Goal: Find specific page/section: Find specific page/section

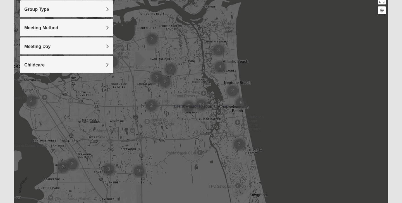
scroll to position [69, 0]
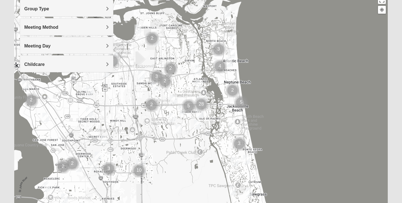
click at [49, 8] on span "Group Type" at bounding box center [36, 8] width 25 height 5
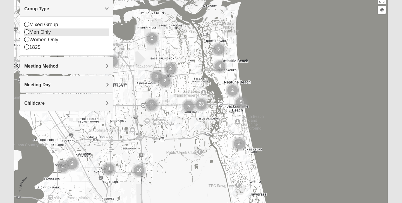
click at [27, 32] on icon at bounding box center [26, 31] width 5 height 5
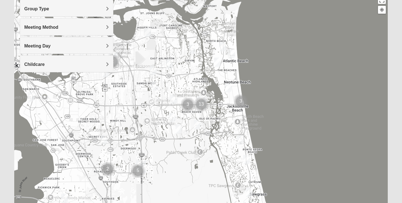
click at [58, 29] on h4 "Meeting Method" at bounding box center [66, 27] width 85 height 5
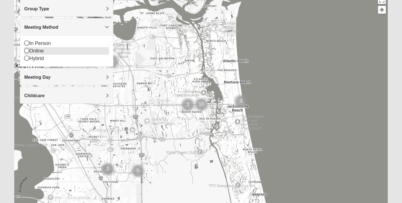
click at [28, 52] on icon at bounding box center [26, 50] width 5 height 5
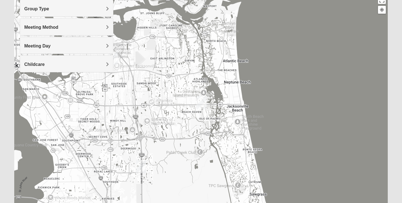
click at [75, 46] on h4 "Meeting Day" at bounding box center [66, 45] width 85 height 5
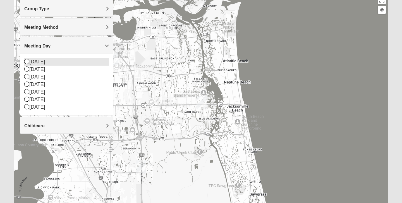
click at [28, 62] on icon at bounding box center [26, 61] width 5 height 5
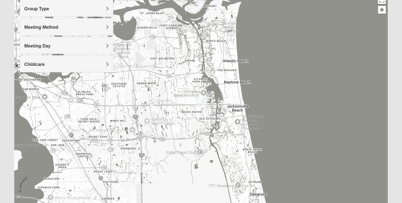
click at [77, 49] on div "Meeting Day" at bounding box center [66, 45] width 93 height 16
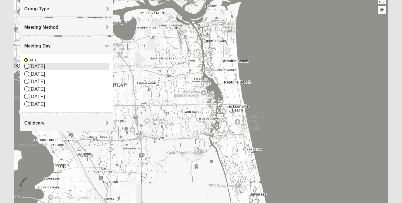
click at [28, 67] on icon at bounding box center [26, 66] width 5 height 5
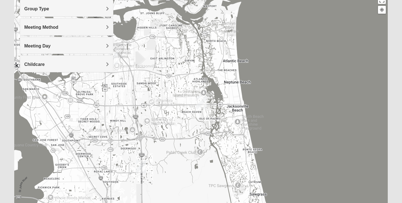
click at [103, 49] on div "Meeting Day" at bounding box center [66, 45] width 93 height 16
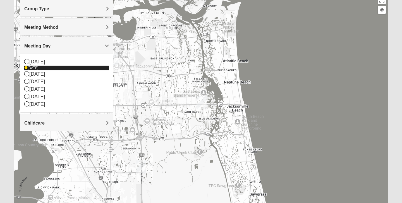
click at [25, 69] on icon at bounding box center [25, 67] width 3 height 3
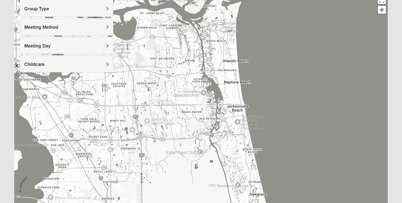
click at [53, 68] on div "Childcare" at bounding box center [66, 64] width 93 height 16
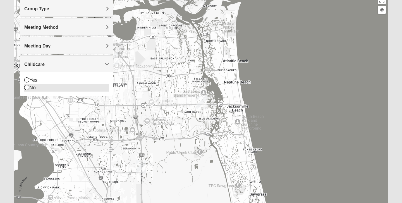
click at [26, 88] on icon at bounding box center [26, 87] width 5 height 5
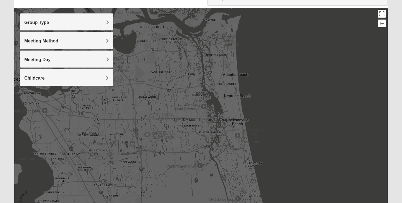
scroll to position [57, 0]
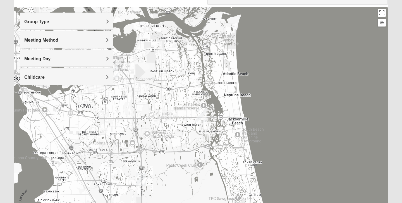
click at [202, 113] on img "San Pablo" at bounding box center [201, 115] width 10 height 13
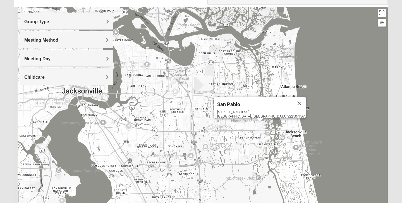
drag, startPoint x: 140, startPoint y: 90, endPoint x: 199, endPoint y: 102, distance: 60.1
click at [199, 102] on div "[GEOGRAPHIC_DATA] [STREET_ADDRESS]" at bounding box center [200, 118] width 373 height 223
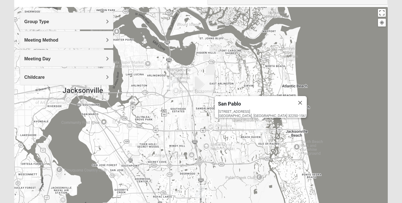
click at [173, 81] on img "Arlington" at bounding box center [172, 82] width 10 height 13
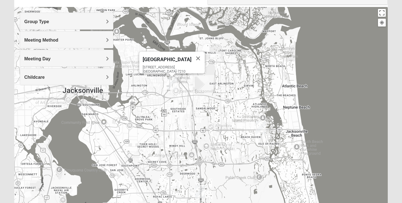
click at [260, 130] on img "San Pablo" at bounding box center [261, 127] width 10 height 13
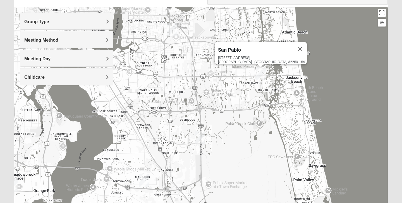
drag, startPoint x: 240, startPoint y: 153, endPoint x: 240, endPoint y: 98, distance: 54.9
click at [240, 98] on div "[GEOGRAPHIC_DATA] [STREET_ADDRESS]" at bounding box center [200, 118] width 373 height 223
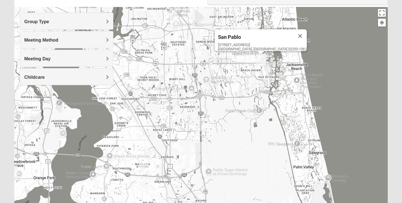
click at [202, 124] on img "Baymeadows" at bounding box center [200, 124] width 10 height 13
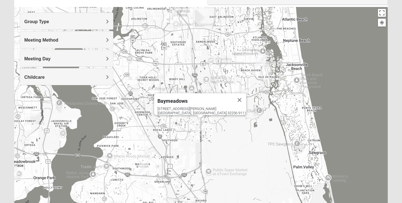
click at [144, 167] on img "Mandarin" at bounding box center [144, 167] width 10 height 13
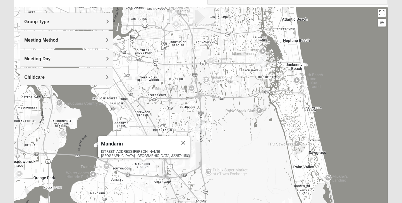
click at [236, 101] on div "Mandarin [STREET_ADDRESS][PERSON_NAME]" at bounding box center [200, 118] width 373 height 223
click at [86, 58] on h4 "Meeting Day" at bounding box center [66, 58] width 85 height 5
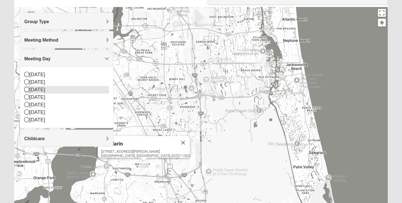
click at [26, 89] on icon at bounding box center [26, 89] width 5 height 5
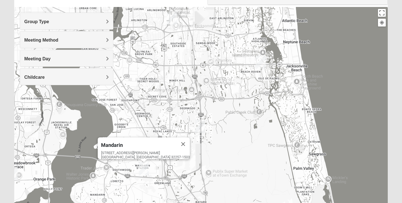
drag, startPoint x: 208, startPoint y: 66, endPoint x: 215, endPoint y: 135, distance: 68.8
click at [215, 133] on div "Mandarin [STREET_ADDRESS][PERSON_NAME]" at bounding box center [200, 118] width 373 height 223
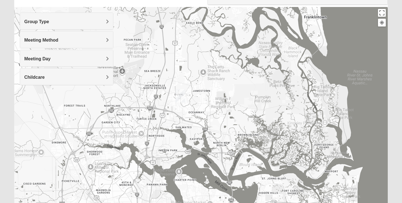
drag, startPoint x: 200, startPoint y: 69, endPoint x: 261, endPoint y: 136, distance: 91.2
click at [261, 136] on div "Mandarin [STREET_ADDRESS][PERSON_NAME]" at bounding box center [200, 118] width 373 height 223
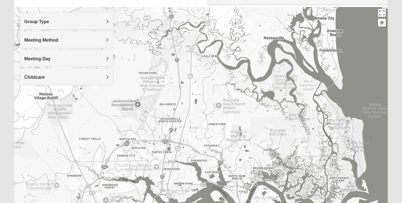
drag, startPoint x: 196, startPoint y: 120, endPoint x: 175, endPoint y: 97, distance: 30.6
click at [175, 97] on div "Mandarin [STREET_ADDRESS][PERSON_NAME]" at bounding box center [200, 118] width 373 height 223
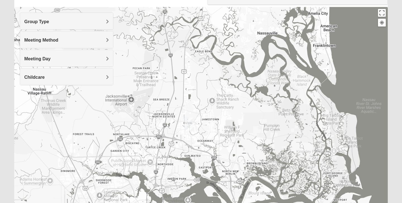
click at [189, 121] on img "North Jax" at bounding box center [189, 123] width 10 height 13
click at [184, 97] on span "North Jax" at bounding box center [173, 100] width 22 height 6
click at [186, 106] on div "[STREET_ADDRESS][PERSON_NAME]" at bounding box center [191, 110] width 59 height 8
click at [184, 97] on span "North Jax" at bounding box center [173, 100] width 22 height 6
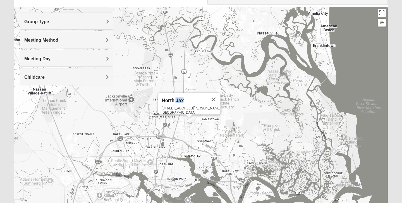
click at [184, 97] on span "North Jax" at bounding box center [173, 100] width 22 height 6
click at [258, 112] on div "North Jax [STREET_ADDRESS][PERSON_NAME]" at bounding box center [200, 118] width 373 height 223
click at [207, 94] on button "Close" at bounding box center [213, 99] width 13 height 13
click at [106, 37] on div "Meeting Method" at bounding box center [66, 39] width 93 height 16
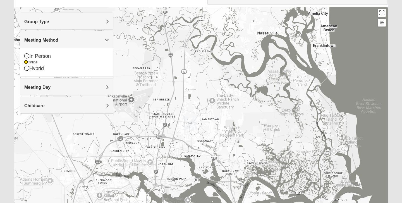
click at [129, 47] on div at bounding box center [200, 118] width 373 height 223
click at [105, 19] on h4 "Group Type" at bounding box center [66, 21] width 85 height 5
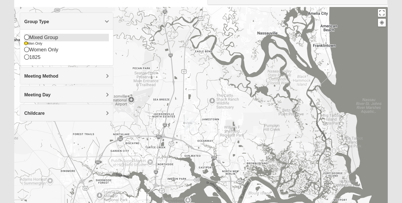
click at [28, 37] on icon at bounding box center [26, 37] width 5 height 5
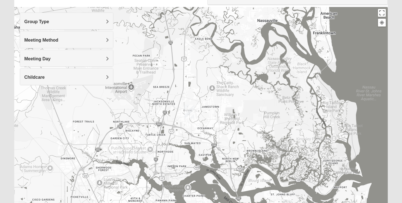
drag, startPoint x: 112, startPoint y: 105, endPoint x: 119, endPoint y: 3, distance: 102.0
click at [119, 3] on div "Show List Loading Groups Keywords Filter Additional Filters Campus [GEOGRAPHIC_…" at bounding box center [200, 101] width 373 height 257
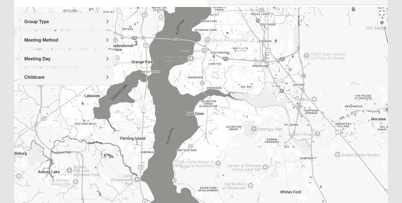
click at [144, 105] on img "Fleming Island" at bounding box center [145, 104] width 10 height 13
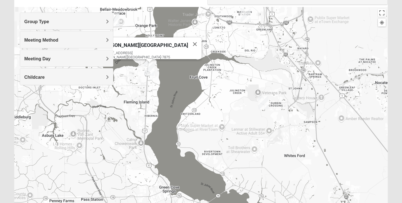
drag, startPoint x: 163, startPoint y: 124, endPoint x: 183, endPoint y: 27, distance: 98.7
click at [183, 27] on div "[PERSON_NAME][GEOGRAPHIC_DATA] [STREET_ADDRESS][PERSON_NAME]" at bounding box center [200, 118] width 373 height 223
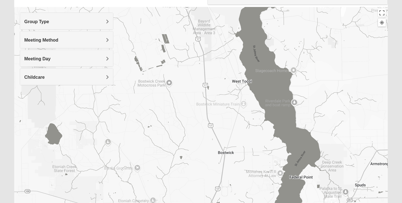
drag, startPoint x: 181, startPoint y: 109, endPoint x: 161, endPoint y: 26, distance: 85.0
click at [161, 26] on div "[PERSON_NAME][GEOGRAPHIC_DATA] [STREET_ADDRESS][PERSON_NAME]" at bounding box center [200, 118] width 373 height 223
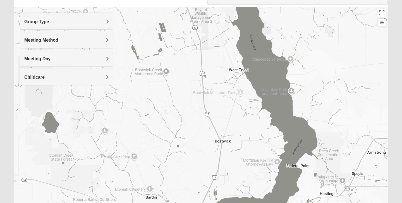
drag, startPoint x: 161, startPoint y: 26, endPoint x: 194, endPoint y: 109, distance: 89.1
click at [194, 109] on div "[PERSON_NAME][GEOGRAPHIC_DATA] [STREET_ADDRESS][PERSON_NAME]" at bounding box center [200, 118] width 373 height 223
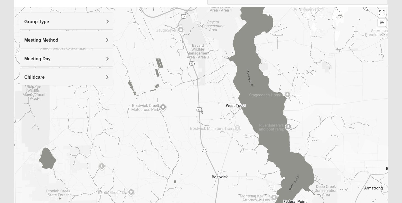
drag, startPoint x: 173, startPoint y: 46, endPoint x: 167, endPoint y: 117, distance: 71.4
click at [167, 117] on div "[PERSON_NAME][GEOGRAPHIC_DATA] [STREET_ADDRESS][PERSON_NAME]" at bounding box center [200, 118] width 373 height 223
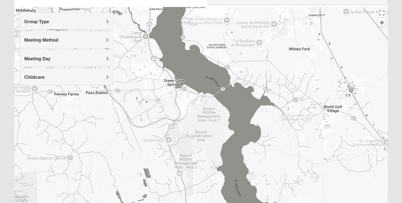
click at [58, 38] on span "Meeting Method" at bounding box center [41, 40] width 34 height 5
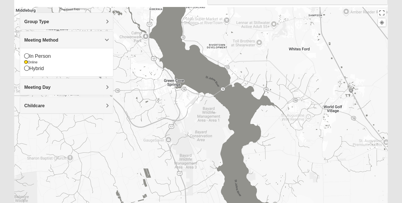
click at [133, 56] on div "[PERSON_NAME][GEOGRAPHIC_DATA] [STREET_ADDRESS][PERSON_NAME]" at bounding box center [200, 118] width 373 height 223
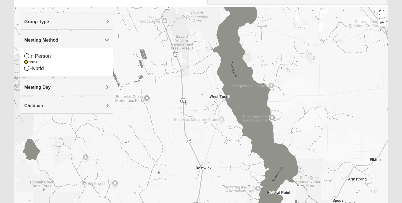
drag, startPoint x: 221, startPoint y: 130, endPoint x: 218, endPoint y: 6, distance: 124.5
click at [218, 6] on div "Show List Loading Groups Keywords Filter Additional Filters Campus [GEOGRAPHIC_…" at bounding box center [200, 101] width 373 height 257
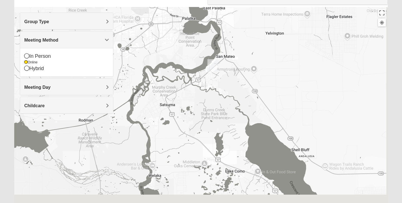
drag, startPoint x: 247, startPoint y: 68, endPoint x: 226, endPoint y: -31, distance: 101.4
click at [226, 0] on html "Log In Find A Group Error Show List Loading Groups" at bounding box center [201, 96] width 402 height 307
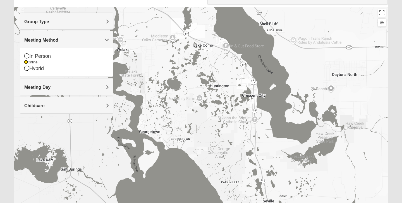
drag, startPoint x: 226, startPoint y: 89, endPoint x: 226, endPoint y: -31, distance: 119.9
click at [226, 0] on html "Log In Find A Group Error Show List Loading Groups" at bounding box center [201, 96] width 402 height 307
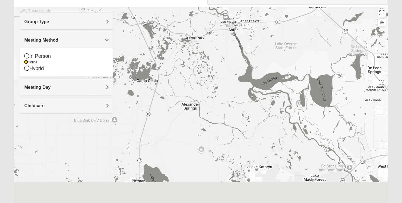
drag, startPoint x: 236, startPoint y: 78, endPoint x: 224, endPoint y: -31, distance: 109.4
click at [224, 0] on html "Log In Find A Group Error Show List Loading Groups" at bounding box center [201, 96] width 402 height 307
